Goal: Navigation & Orientation: Find specific page/section

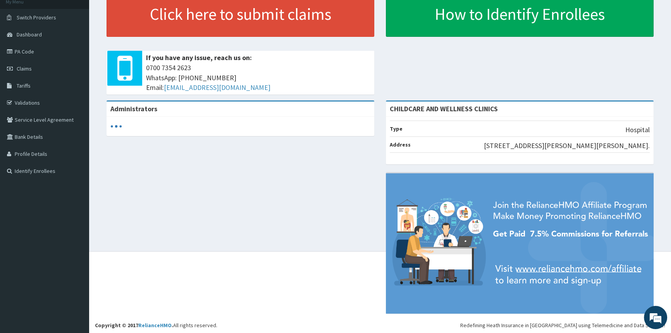
scroll to position [51, 0]
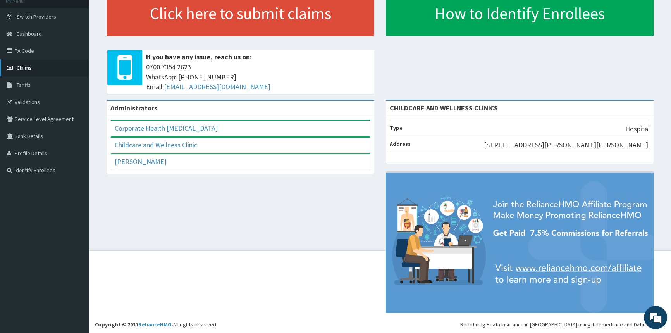
click at [31, 69] on link "Claims" at bounding box center [44, 67] width 89 height 17
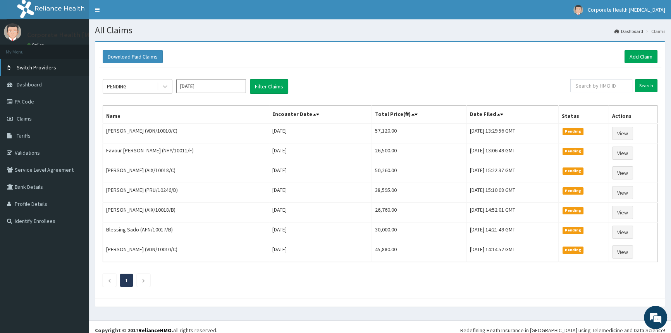
click at [50, 65] on span "Switch Providers" at bounding box center [36, 67] width 39 height 7
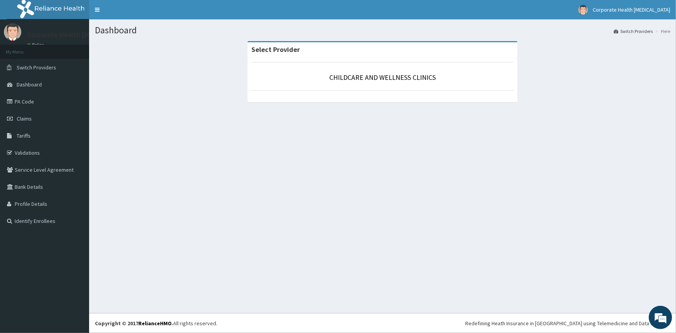
click at [38, 81] on span "Dashboard" at bounding box center [29, 84] width 25 height 7
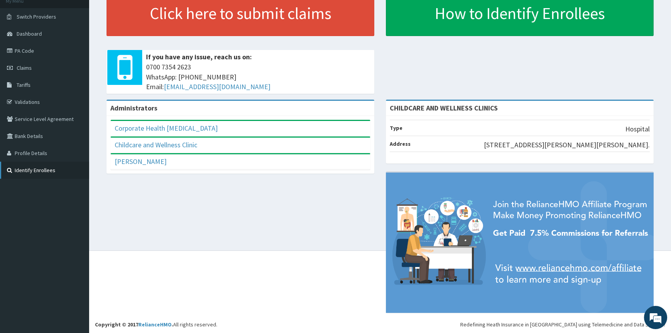
click at [33, 166] on link "Identify Enrollees" at bounding box center [44, 169] width 89 height 17
